Goal: Information Seeking & Learning: Understand process/instructions

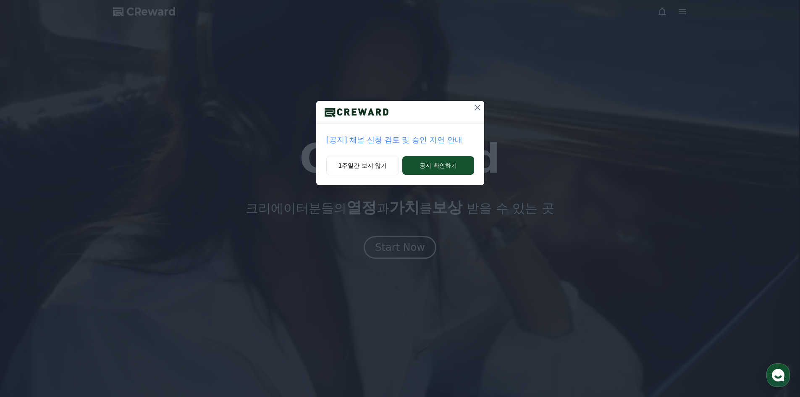
click at [426, 246] on div "[공지] 채널 신청 검토 및 승인 지연 안내 1주일간 보지 않기 공지 확인하기" at bounding box center [400, 198] width 800 height 397
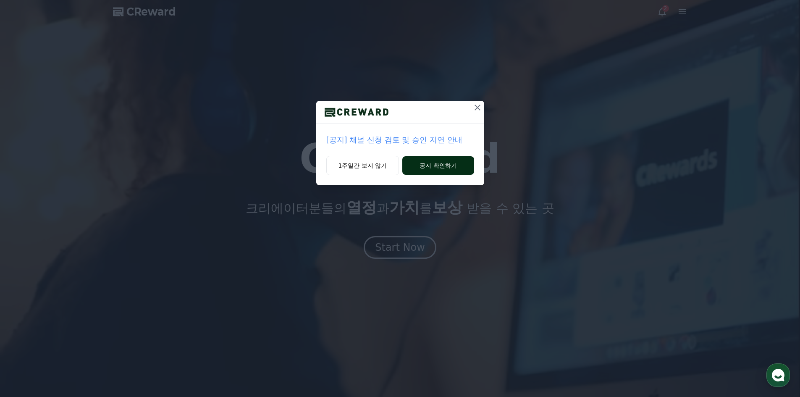
click at [419, 168] on button "공지 확인하기" at bounding box center [437, 165] width 71 height 18
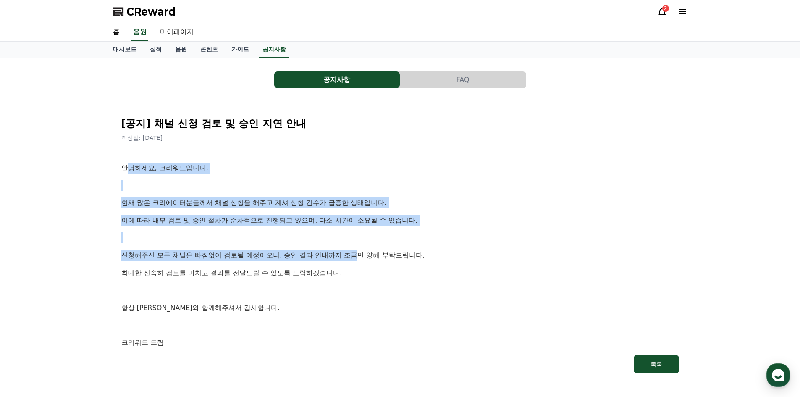
drag, startPoint x: 129, startPoint y: 159, endPoint x: 361, endPoint y: 247, distance: 248.2
click at [361, 247] on div "[공지] 채널 신청 검토 및 승인 지연 안내 작성일: 2025-09-26 안녕하세요, 크리워드입니다. 현재 많은 크리에이터분들께서 채널 신청을…" at bounding box center [400, 241] width 561 height 267
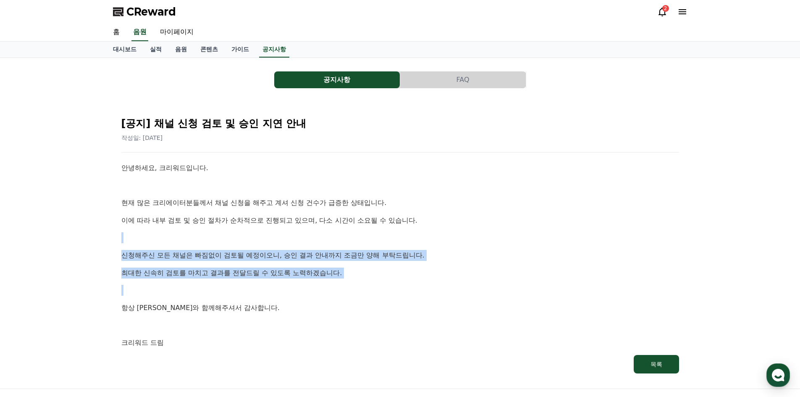
drag, startPoint x: 393, startPoint y: 247, endPoint x: 384, endPoint y: 228, distance: 21.0
click at [384, 229] on div "안녕하세요, 크리워드입니다. 현재 많은 크리에이터분들께서 채널 신청을 해주고 계셔 신청 건수가 급증한 상태입니다. 이에 따라 내부 검토 및 승…" at bounding box center [400, 256] width 558 height 186
click at [245, 51] on link "가이드" at bounding box center [240, 50] width 31 height 16
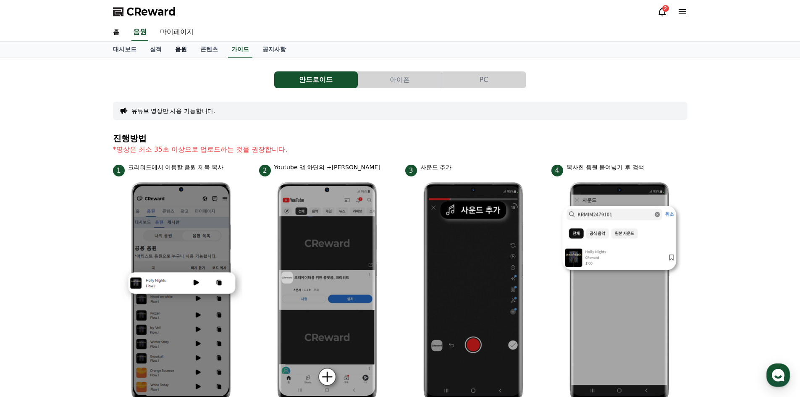
click at [181, 53] on link "음원" at bounding box center [180, 50] width 25 height 16
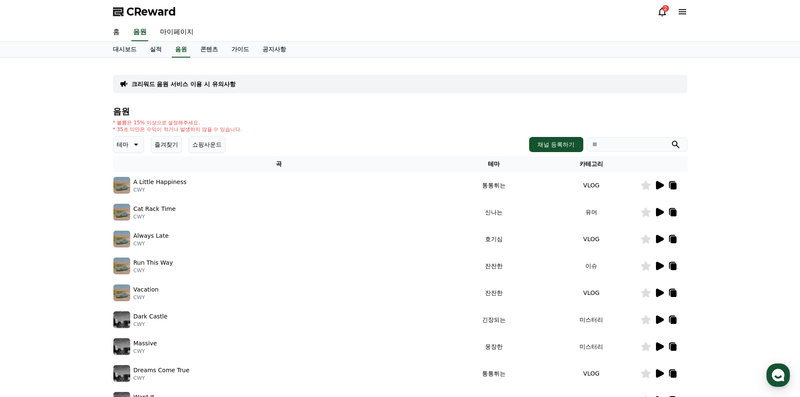
click at [657, 187] on icon at bounding box center [660, 185] width 8 height 8
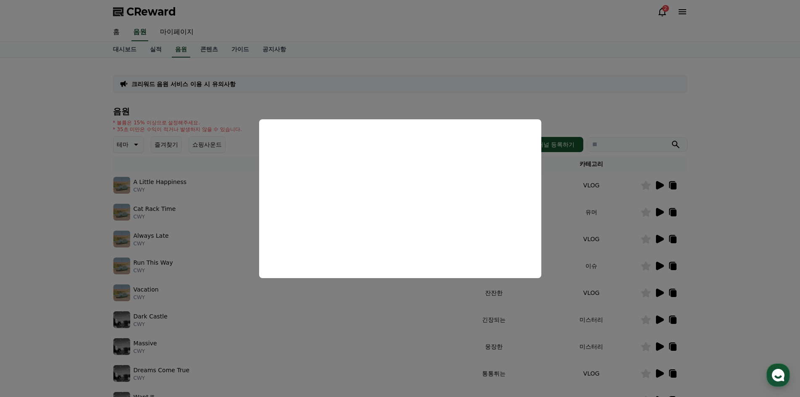
click at [669, 121] on button "close modal" at bounding box center [400, 198] width 800 height 397
